Goal: Information Seeking & Learning: Learn about a topic

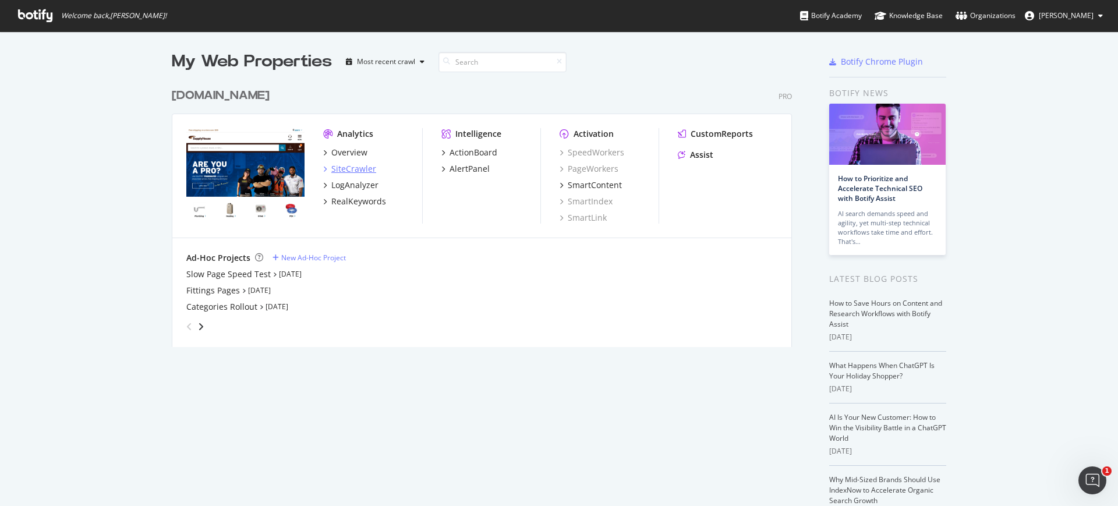
click at [359, 172] on div "SiteCrawler" at bounding box center [353, 169] width 45 height 12
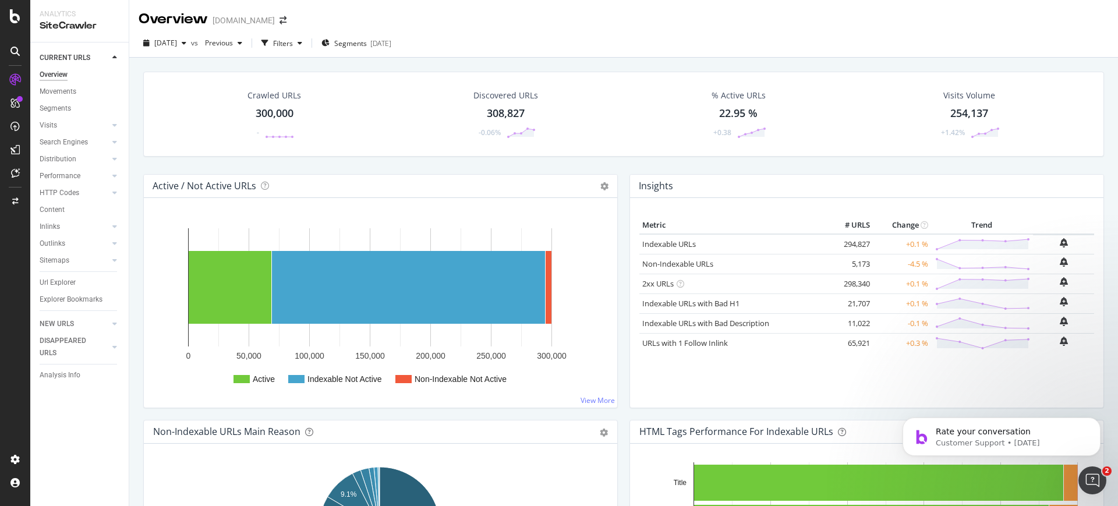
drag, startPoint x: 75, startPoint y: 277, endPoint x: 564, endPoint y: 419, distance: 509.3
click at [75, 277] on div "Url Explorer" at bounding box center [58, 283] width 36 height 12
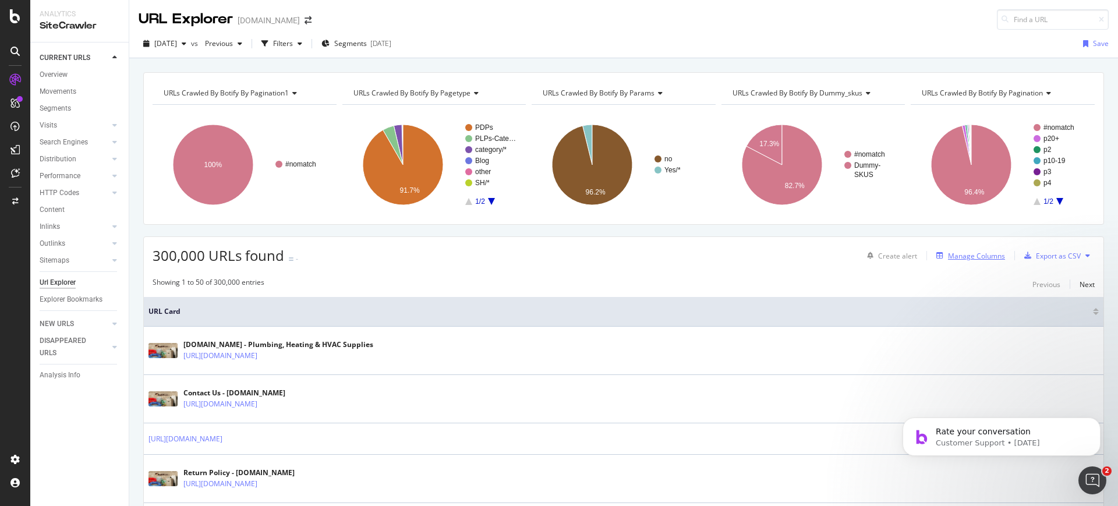
click at [971, 251] on div "Manage Columns" at bounding box center [976, 256] width 57 height 10
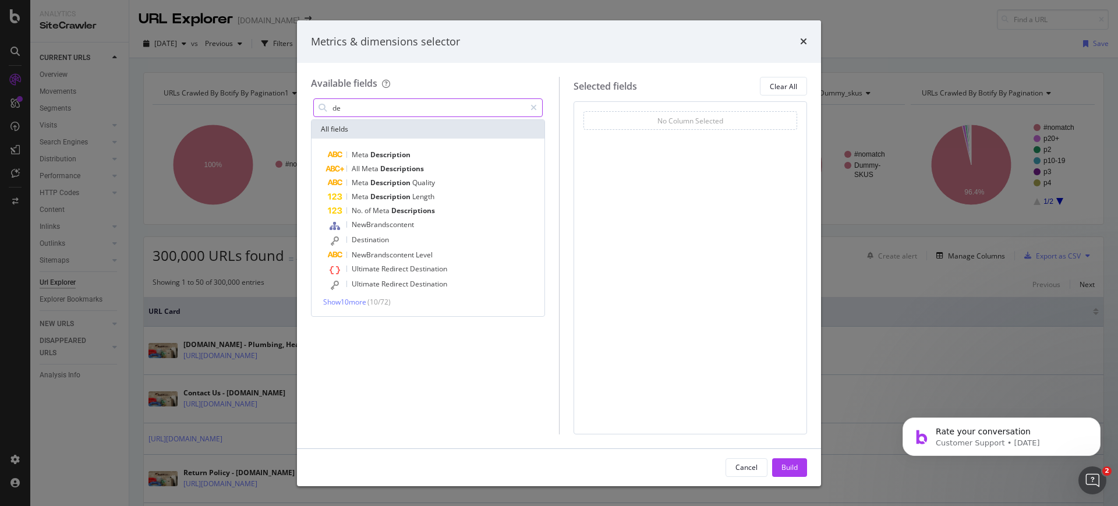
type input "d"
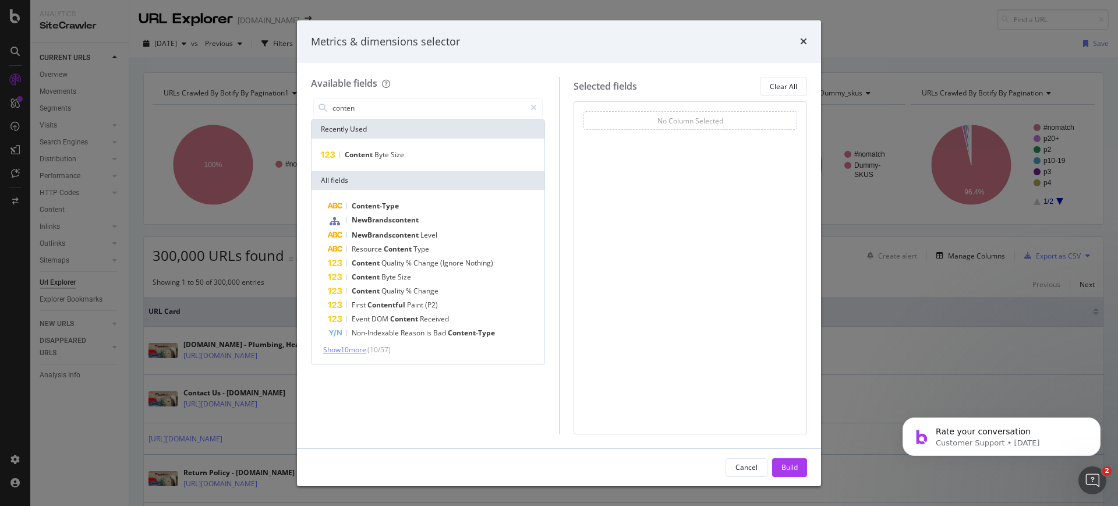
type input "conten"
click at [362, 349] on span "Show 10 more" at bounding box center [344, 350] width 43 height 10
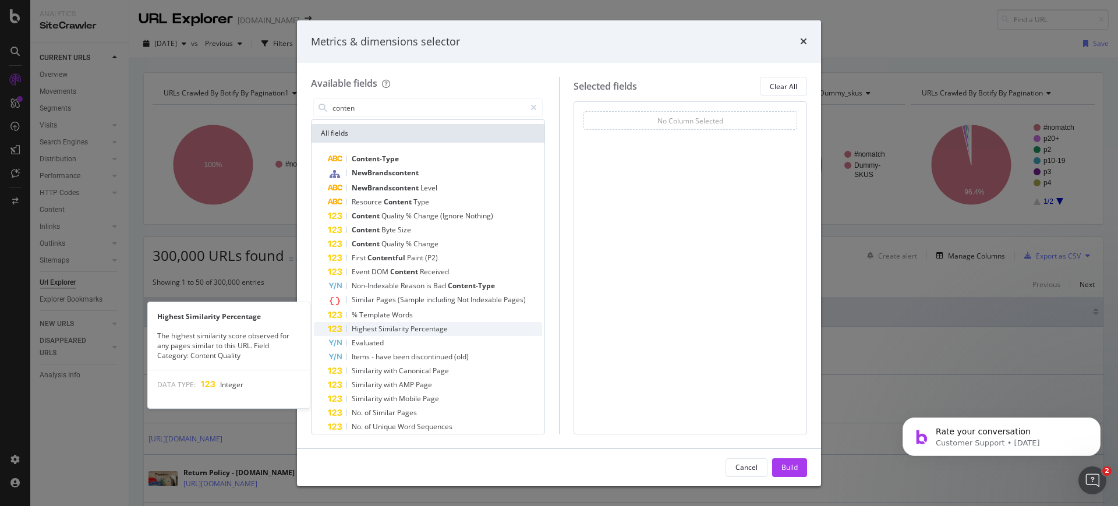
scroll to position [71, 0]
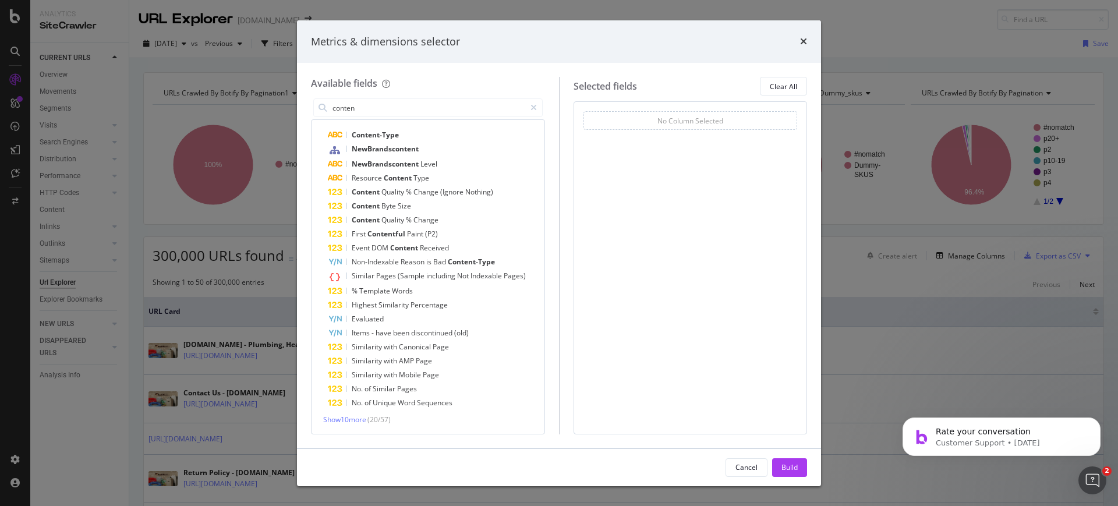
click at [370, 425] on div "Content-Type NewBrandscontent NewBrandscontent Level Resource Content Type Cont…" at bounding box center [427, 276] width 233 height 315
click at [367, 424] on div "Content-Type NewBrandscontent NewBrandscontent Level Resource Content Type Cont…" at bounding box center [427, 276] width 233 height 315
click at [366, 421] on span "Show 10 more" at bounding box center [344, 420] width 43 height 10
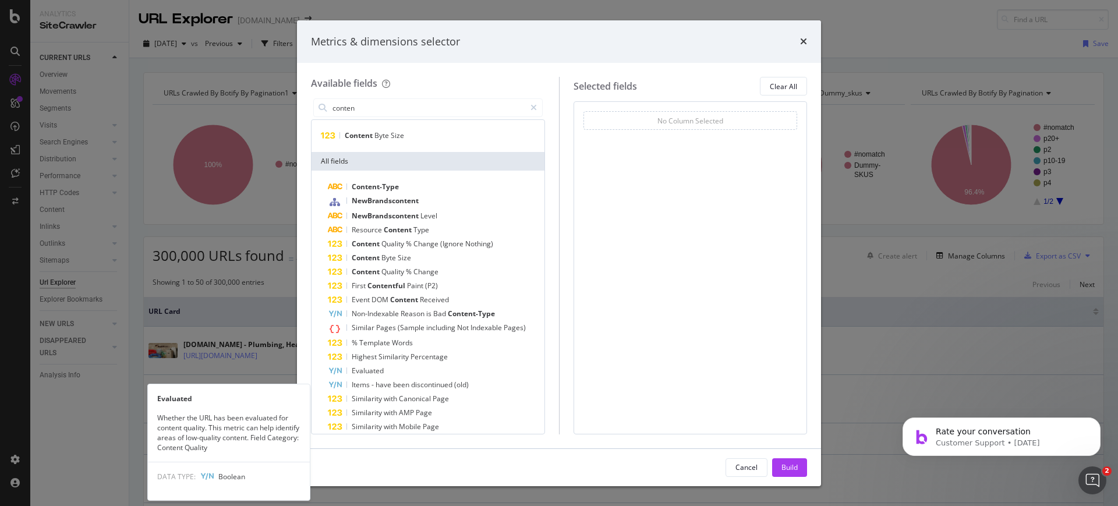
scroll to position [0, 0]
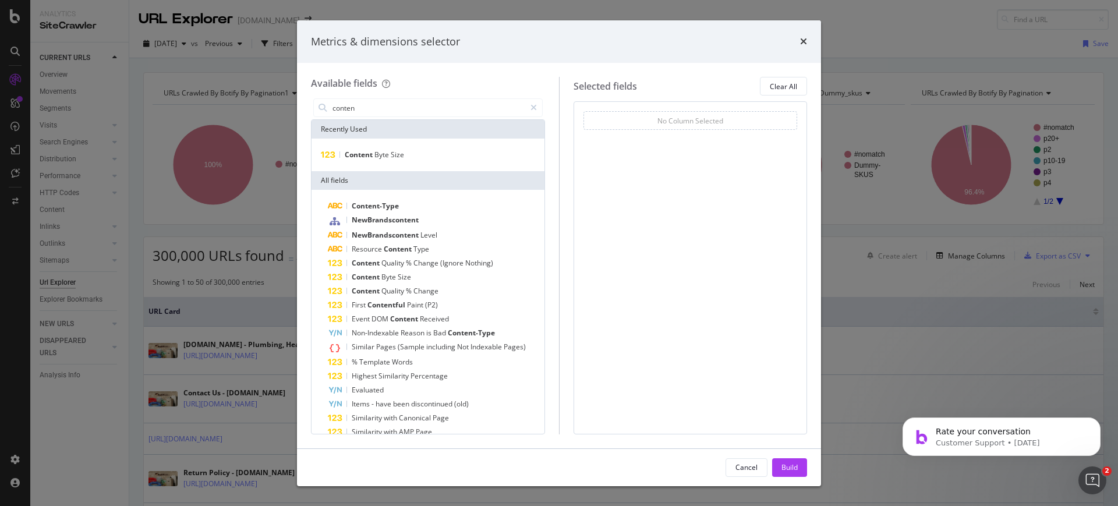
click at [796, 41] on div "Metrics & dimensions selector" at bounding box center [559, 41] width 496 height 15
click at [801, 45] on icon "times" at bounding box center [803, 41] width 7 height 9
